Goal: Navigation & Orientation: Find specific page/section

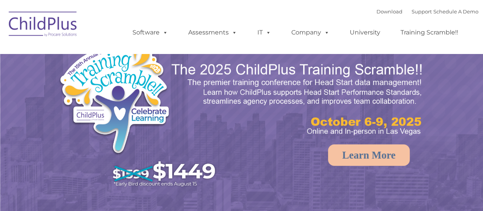
select select "MEDIUM"
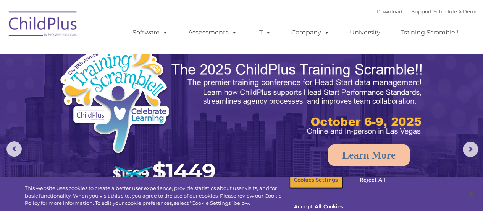
click at [313, 188] on button "Cookies Settings" at bounding box center [316, 180] width 52 height 16
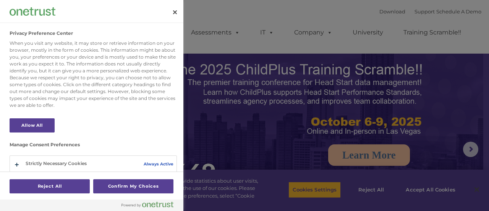
click at [26, 116] on section "Manage Consent Preferences Strictly Necessary Cookies Always Active These cooki…" at bounding box center [93, 128] width 167 height 210
click at [34, 126] on button "Allow All" at bounding box center [32, 125] width 45 height 14
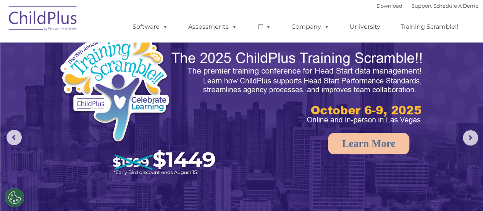
click at [50, 21] on img at bounding box center [43, 19] width 76 height 38
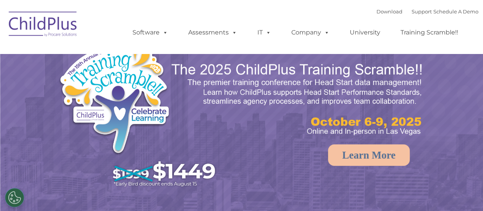
select select "MEDIUM"
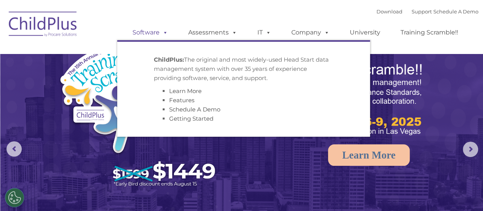
click at [160, 34] on span at bounding box center [164, 32] width 8 height 7
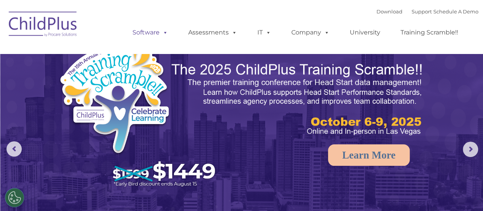
click at [163, 35] on span at bounding box center [164, 32] width 8 height 7
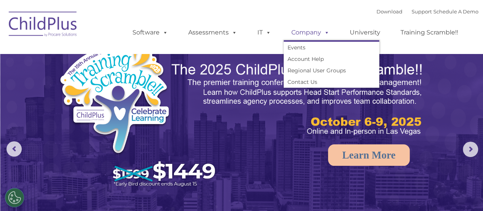
click at [323, 32] on span at bounding box center [325, 32] width 8 height 7
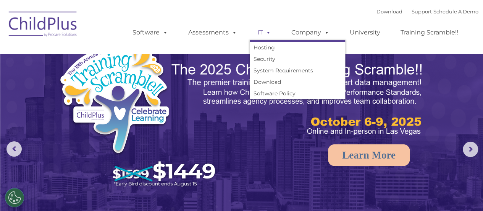
click at [266, 36] on span at bounding box center [267, 32] width 8 height 7
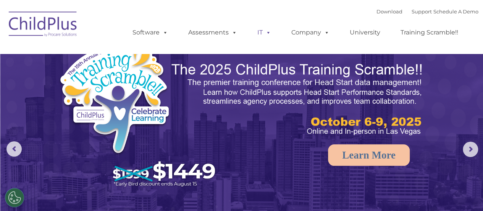
click at [266, 36] on span at bounding box center [267, 32] width 8 height 7
